Goal: Task Accomplishment & Management: Manage account settings

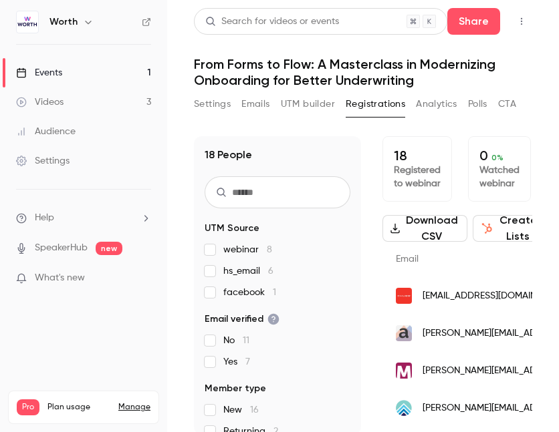
scroll to position [529, 0]
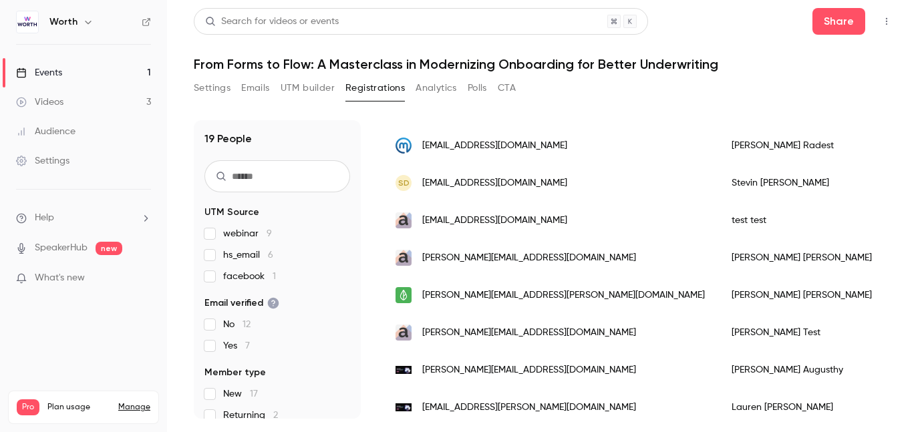
scroll to position [462, 0]
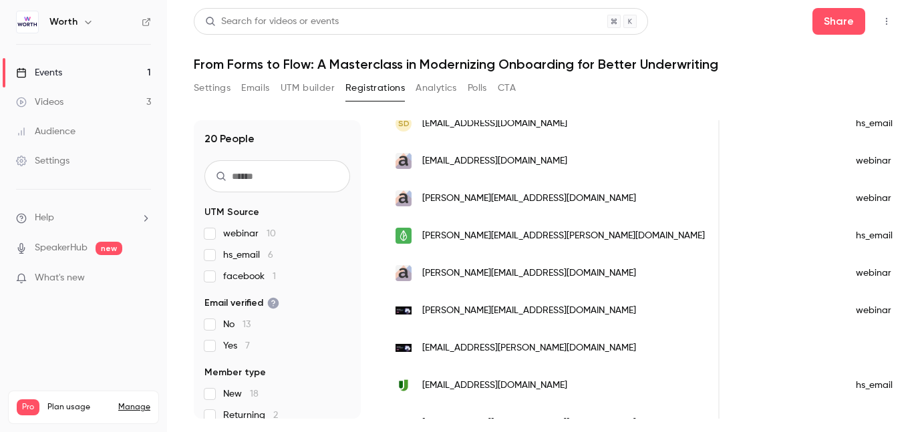
scroll to position [577, 0]
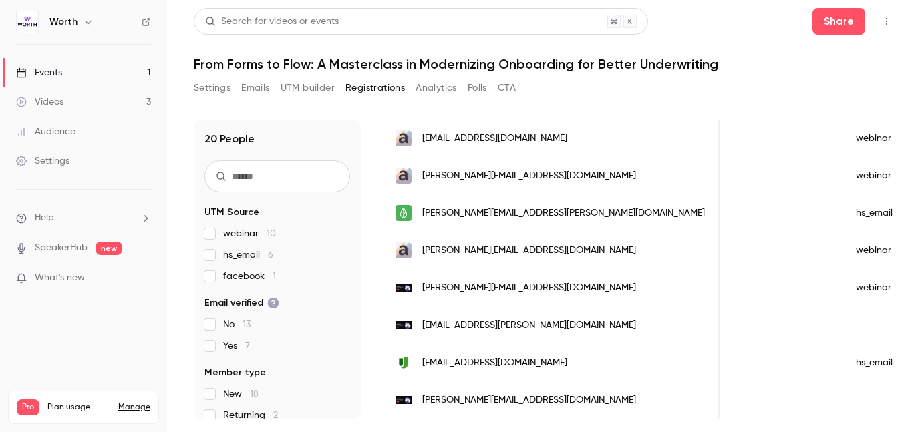
click at [529, 400] on div "[PERSON_NAME][EMAIL_ADDRESS][DOMAIN_NAME]" at bounding box center [550, 400] width 337 height 37
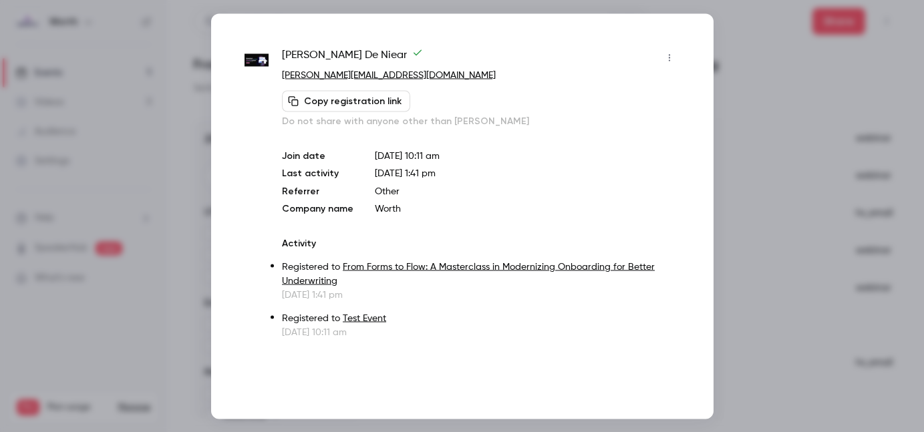
click at [673, 55] on icon "button" at bounding box center [669, 57] width 11 height 9
click at [649, 55] on div at bounding box center [462, 216] width 924 height 432
click at [730, 61] on div at bounding box center [462, 216] width 924 height 432
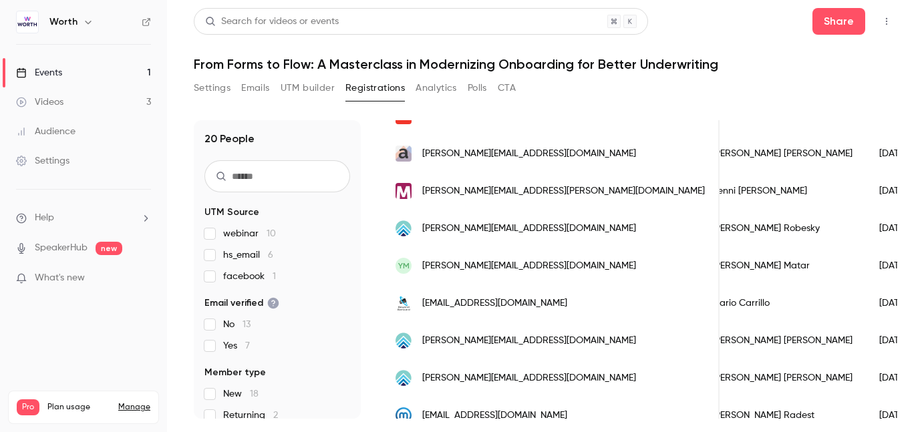
scroll to position [206, 0]
